Goal: Task Accomplishment & Management: Manage account settings

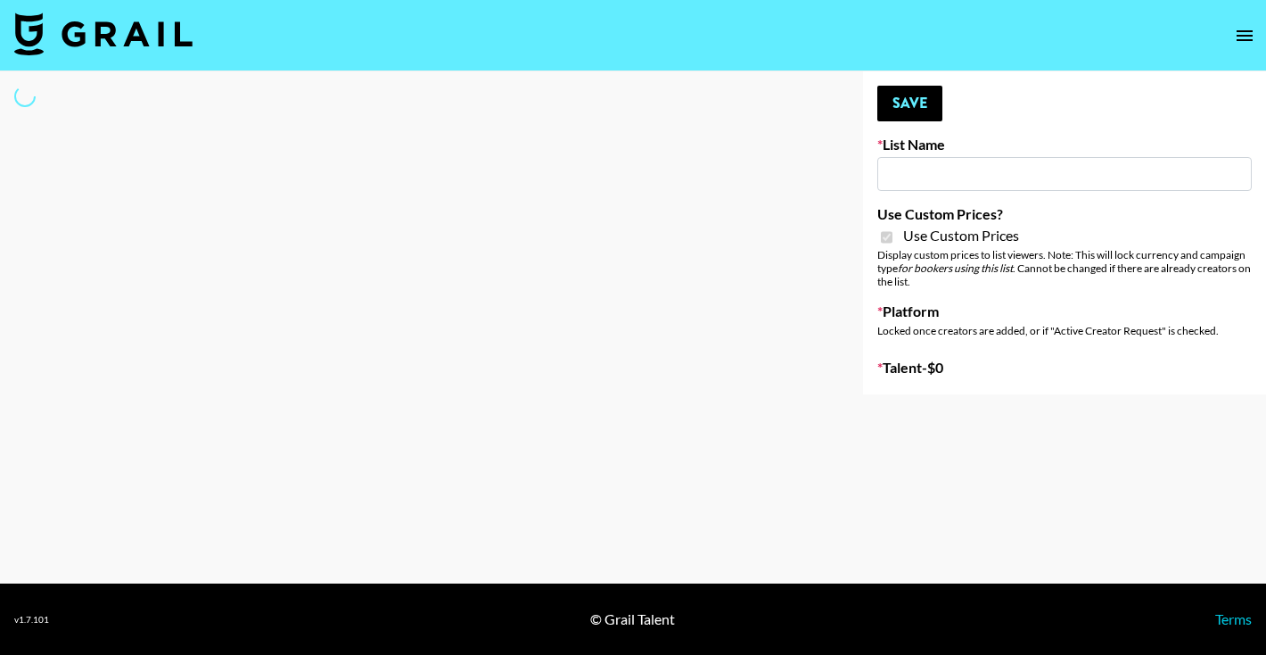
type input "E-Com Platform - TikTok"
checkbox input "true"
select select "Brand"
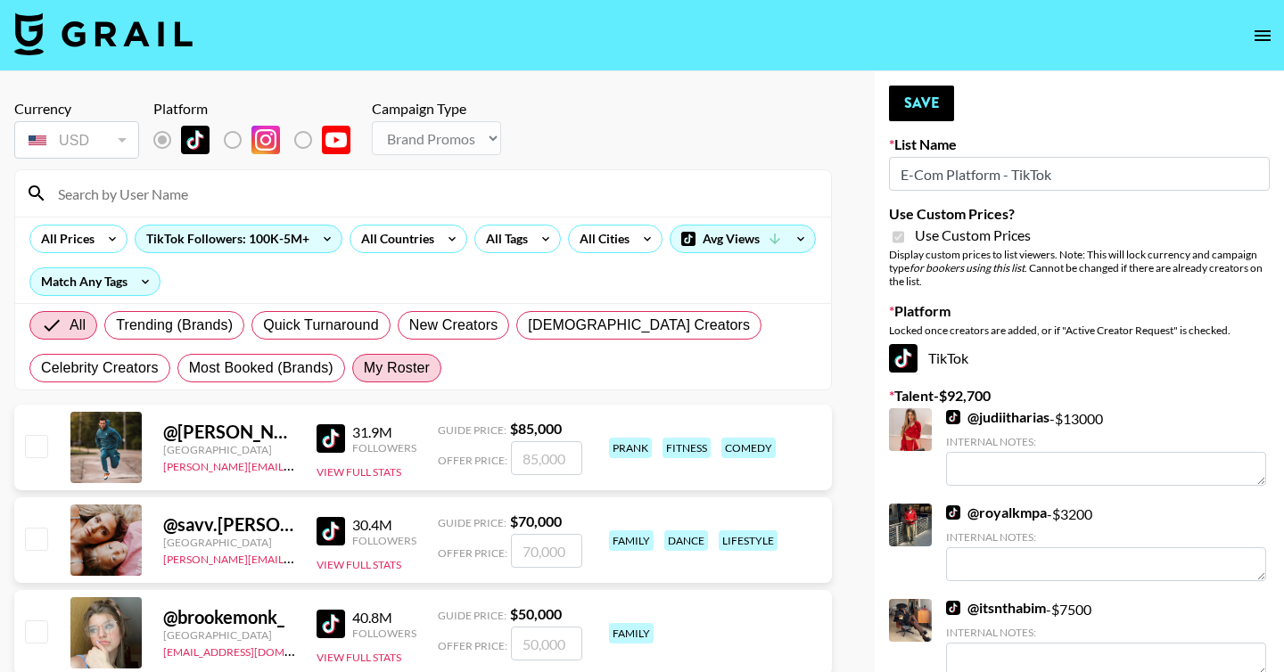
click at [404, 380] on label "My Roster" at bounding box center [396, 368] width 89 height 29
click at [364, 368] on input "My Roster" at bounding box center [364, 368] width 0 height 0
radio input "true"
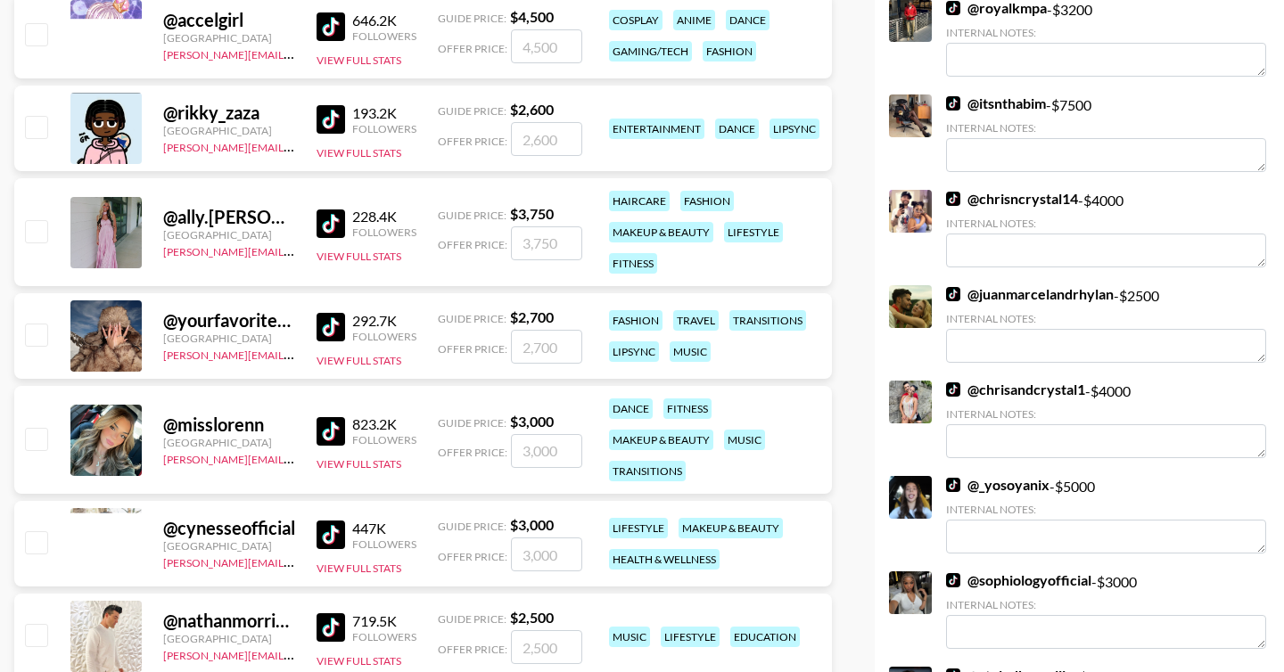
scroll to position [582, 0]
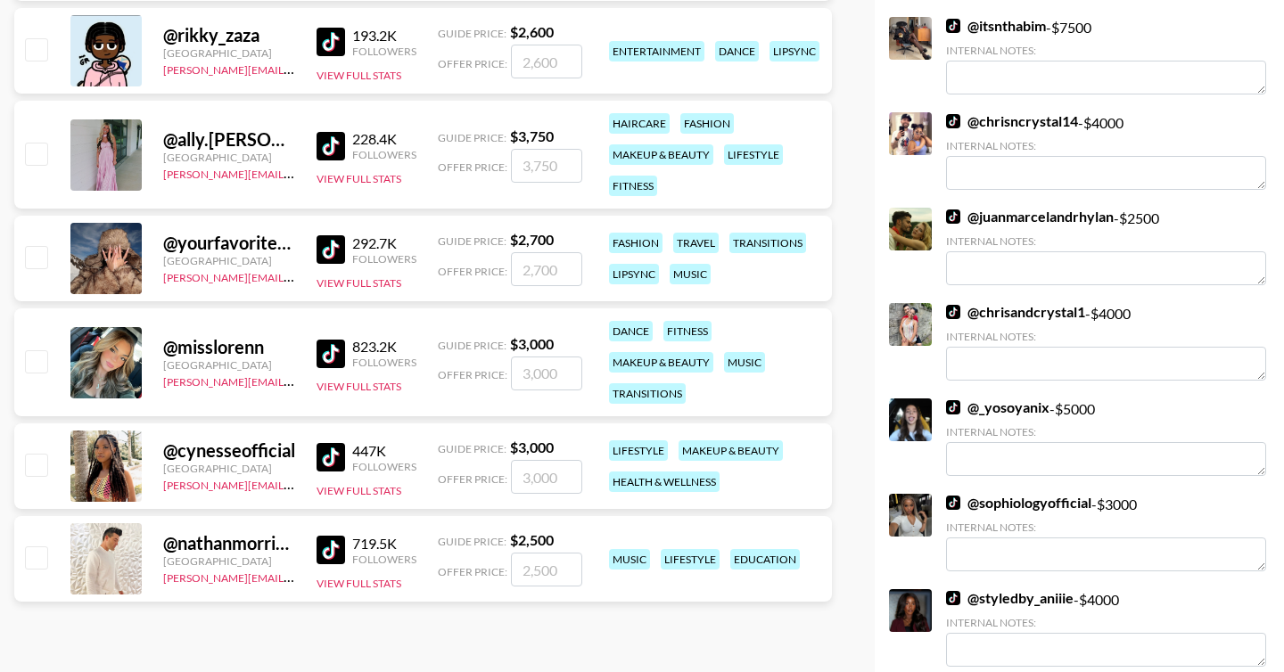
click at [37, 250] on input "checkbox" at bounding box center [35, 256] width 21 height 21
checkbox input "true"
type input "2700"
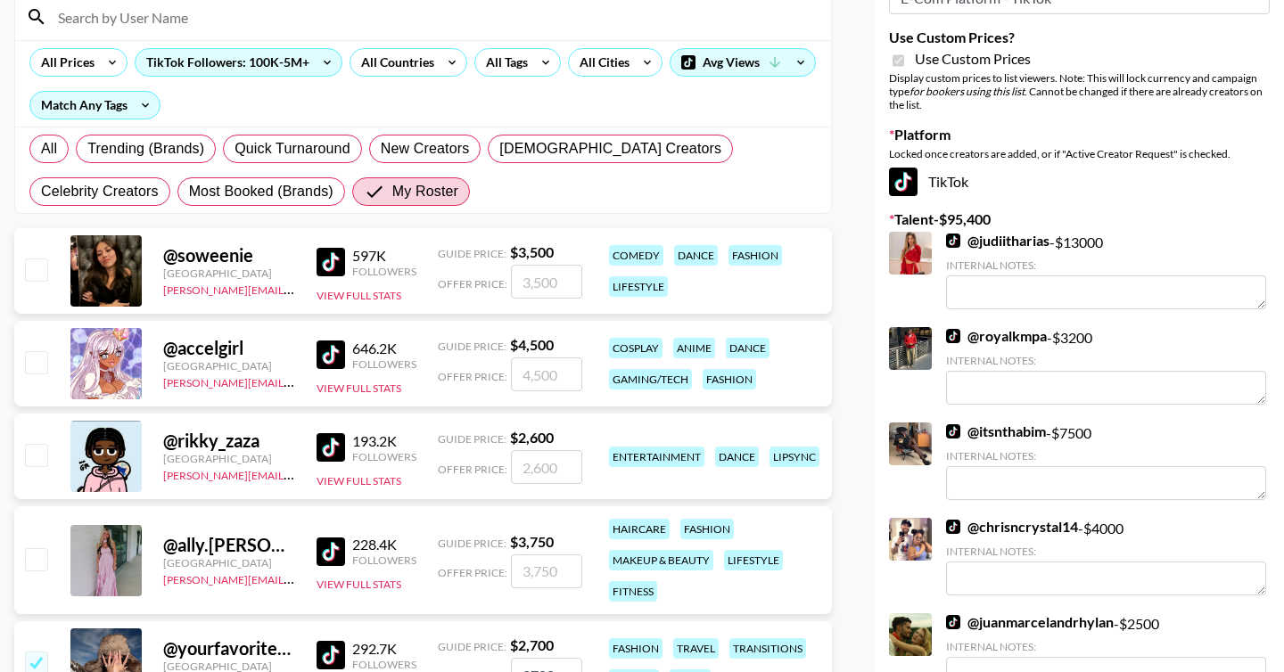
scroll to position [0, 0]
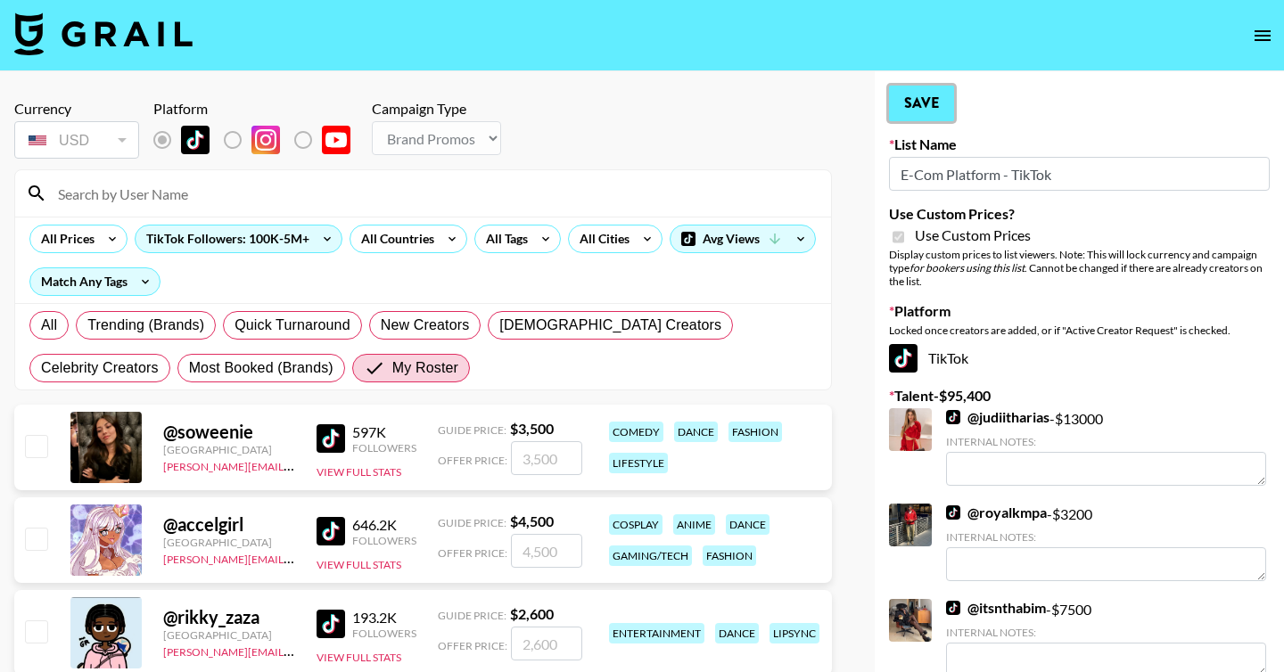
click at [931, 99] on button "Save" at bounding box center [921, 104] width 65 height 36
radio input "true"
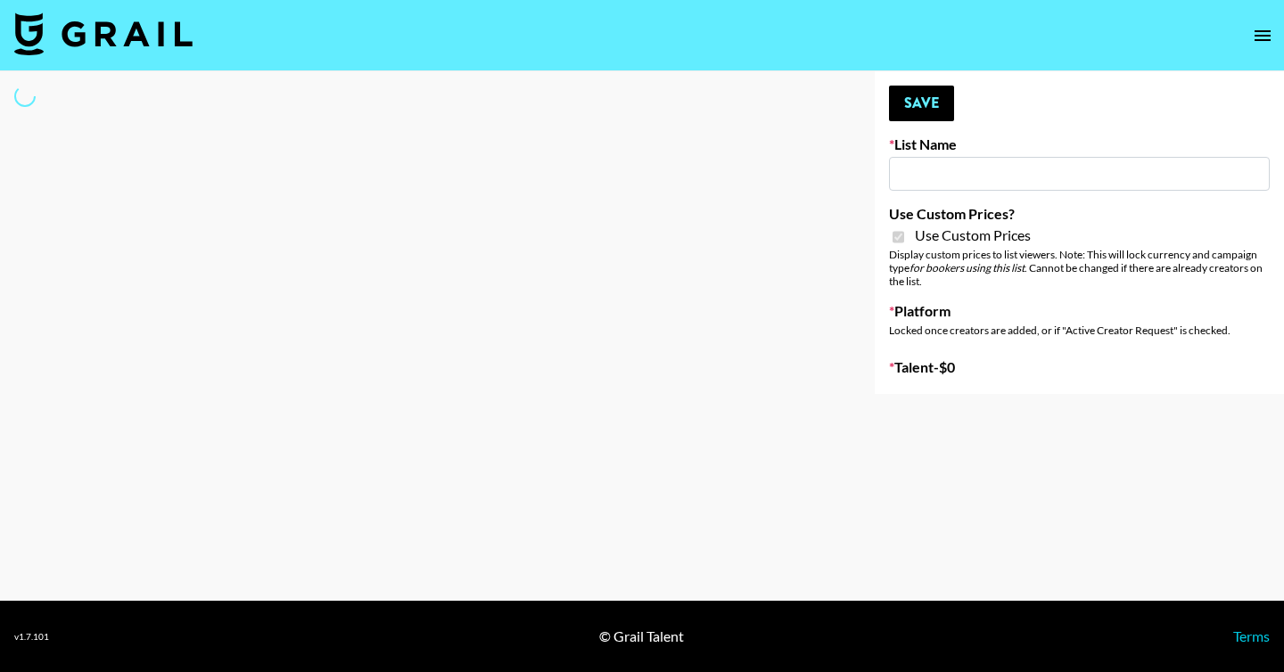
type input "E-Com IG"
checkbox input "true"
select select "Brand"
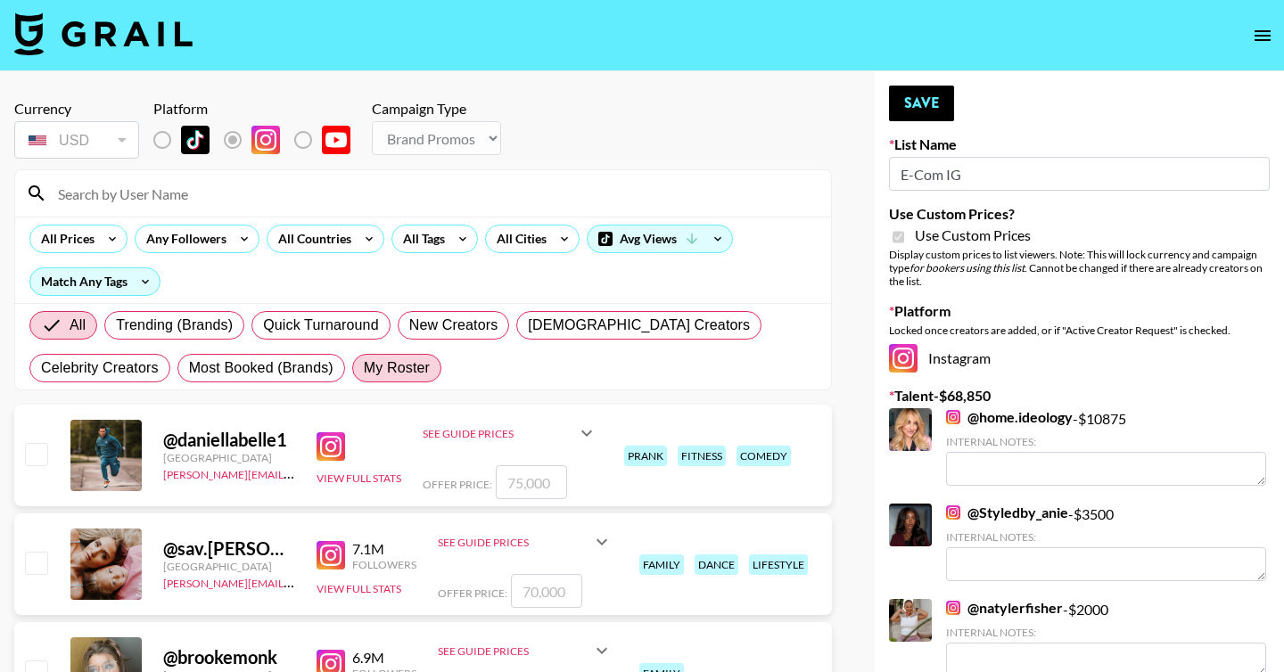
click at [389, 375] on span "My Roster" at bounding box center [397, 368] width 66 height 21
click at [364, 368] on input "My Roster" at bounding box center [364, 368] width 0 height 0
radio input "true"
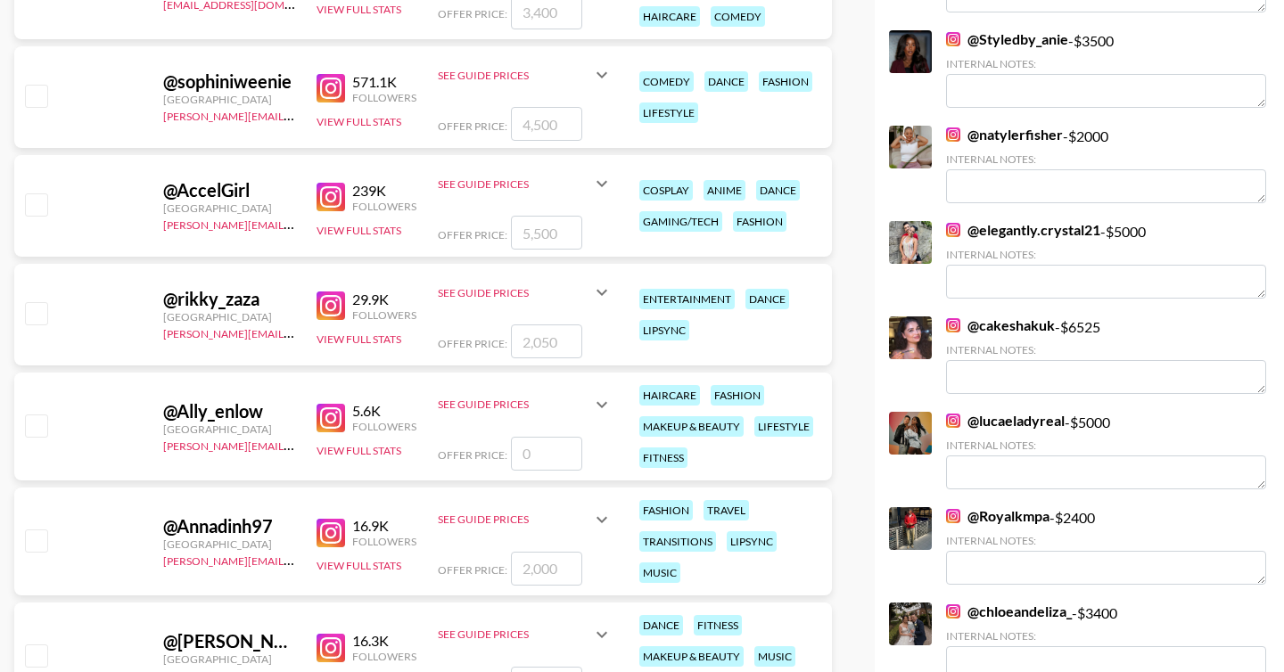
scroll to position [562, 0]
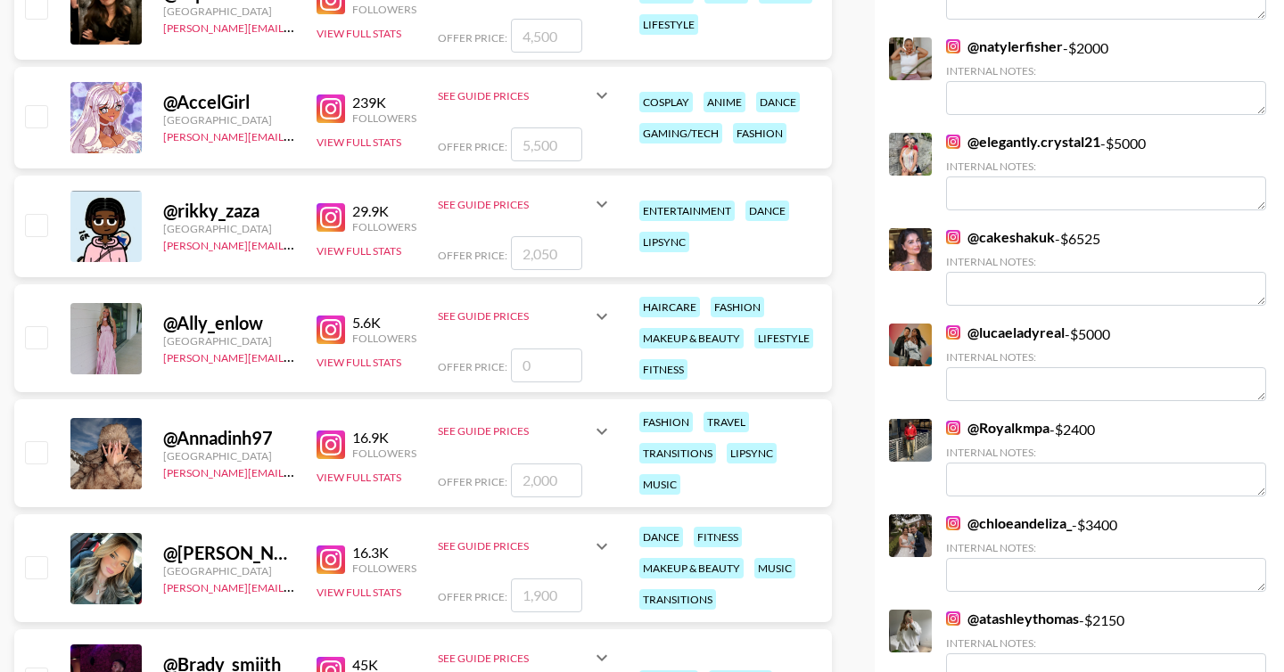
click at [40, 447] on input "checkbox" at bounding box center [35, 451] width 21 height 21
checkbox input "true"
type input "2000"
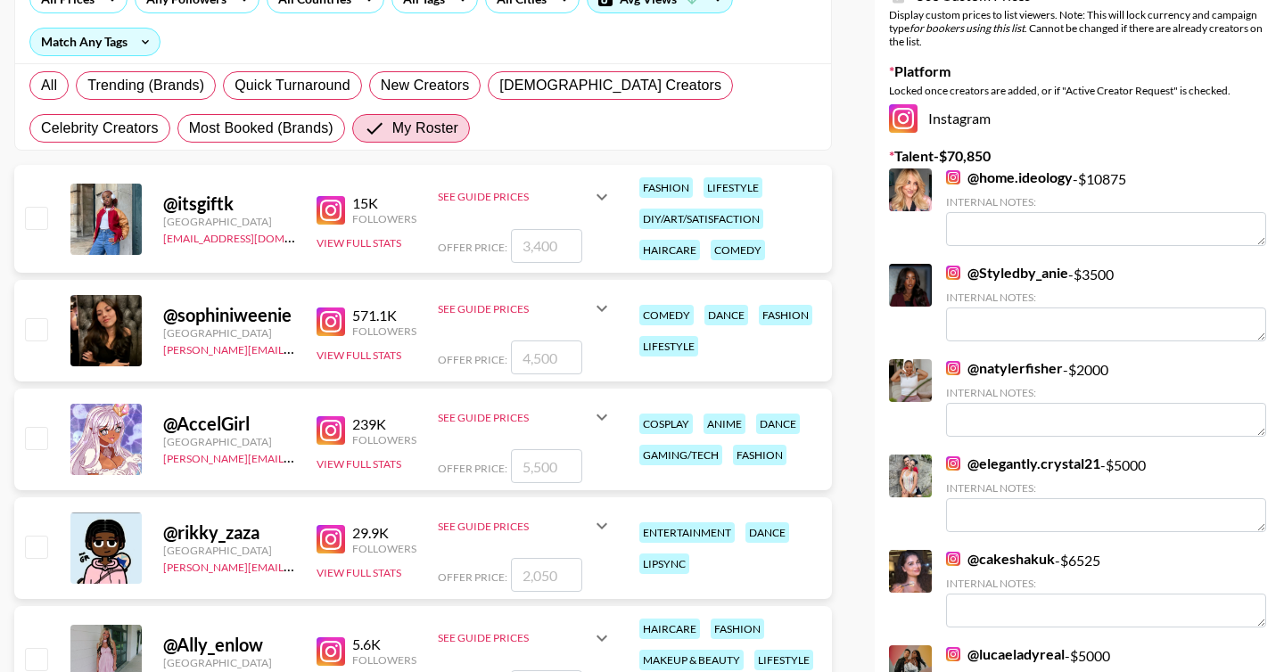
scroll to position [0, 0]
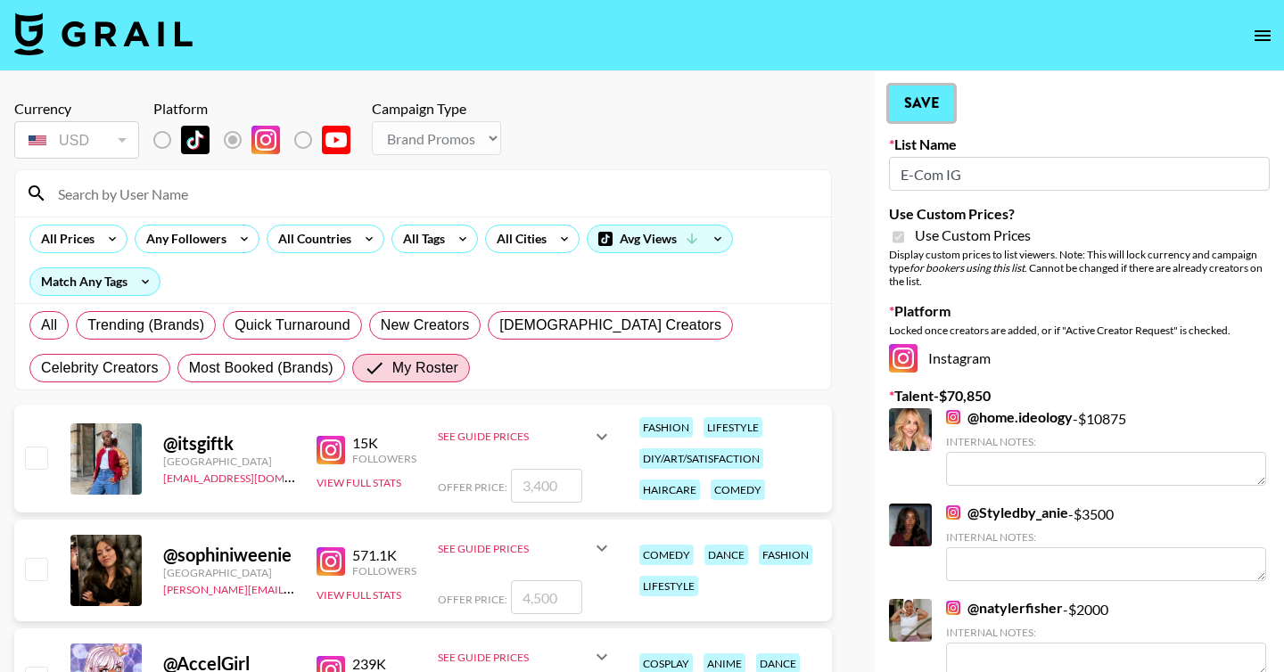
click at [925, 90] on button "Save" at bounding box center [921, 104] width 65 height 36
